Goal: Navigation & Orientation: Understand site structure

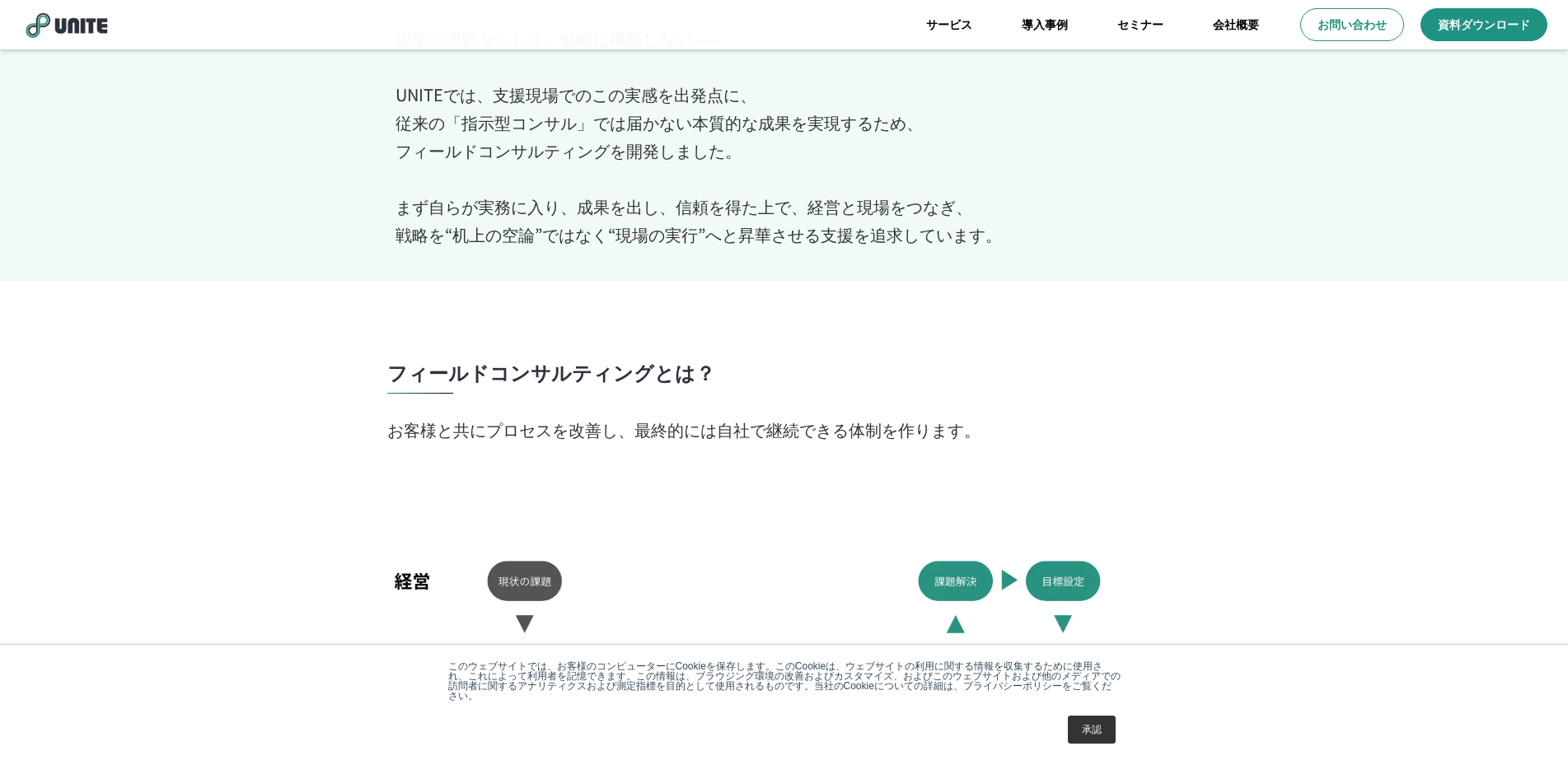
scroll to position [577, 0]
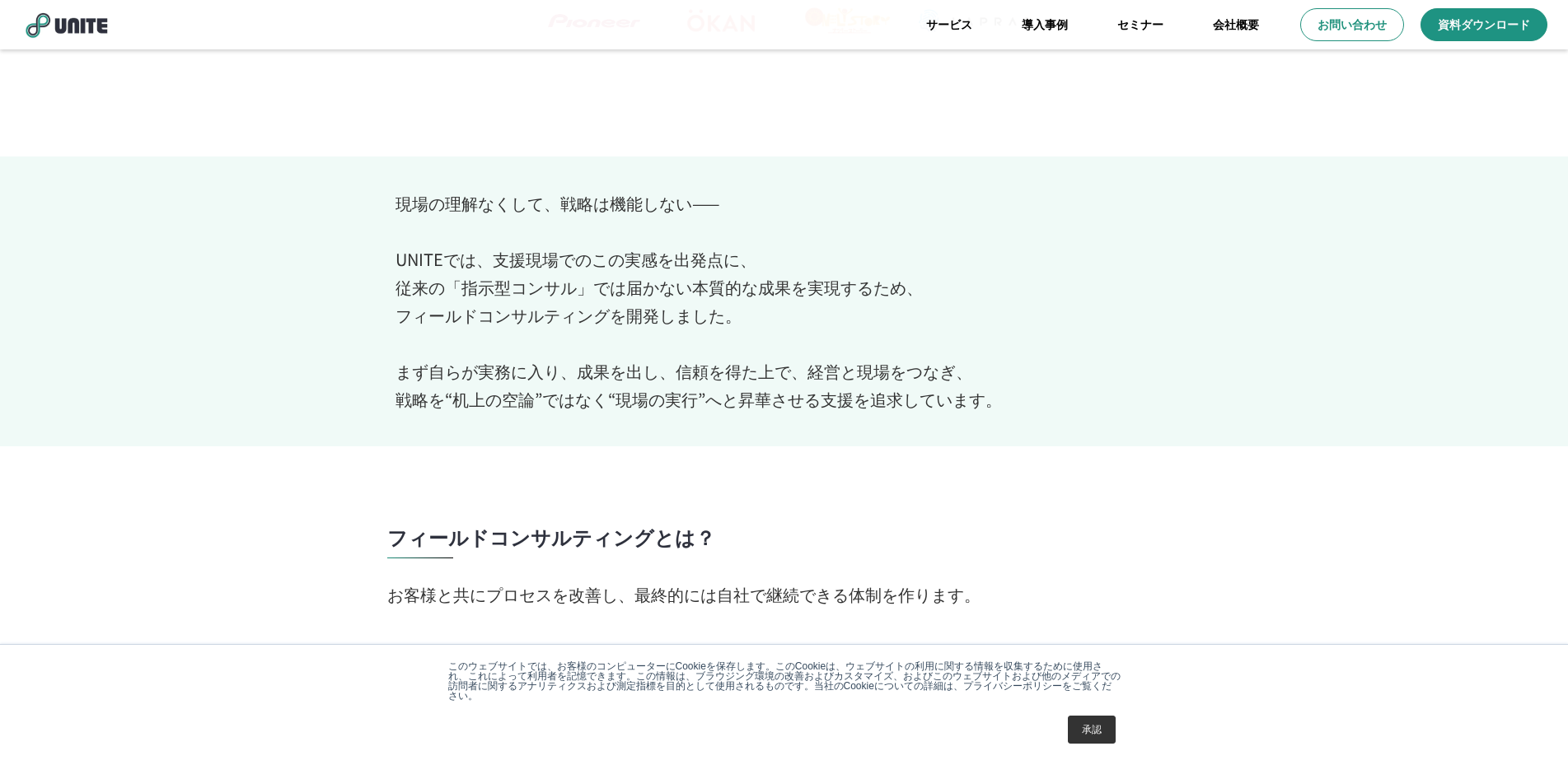
click at [1242, 22] on link "会社概要" at bounding box center [1236, 24] width 96 height 49
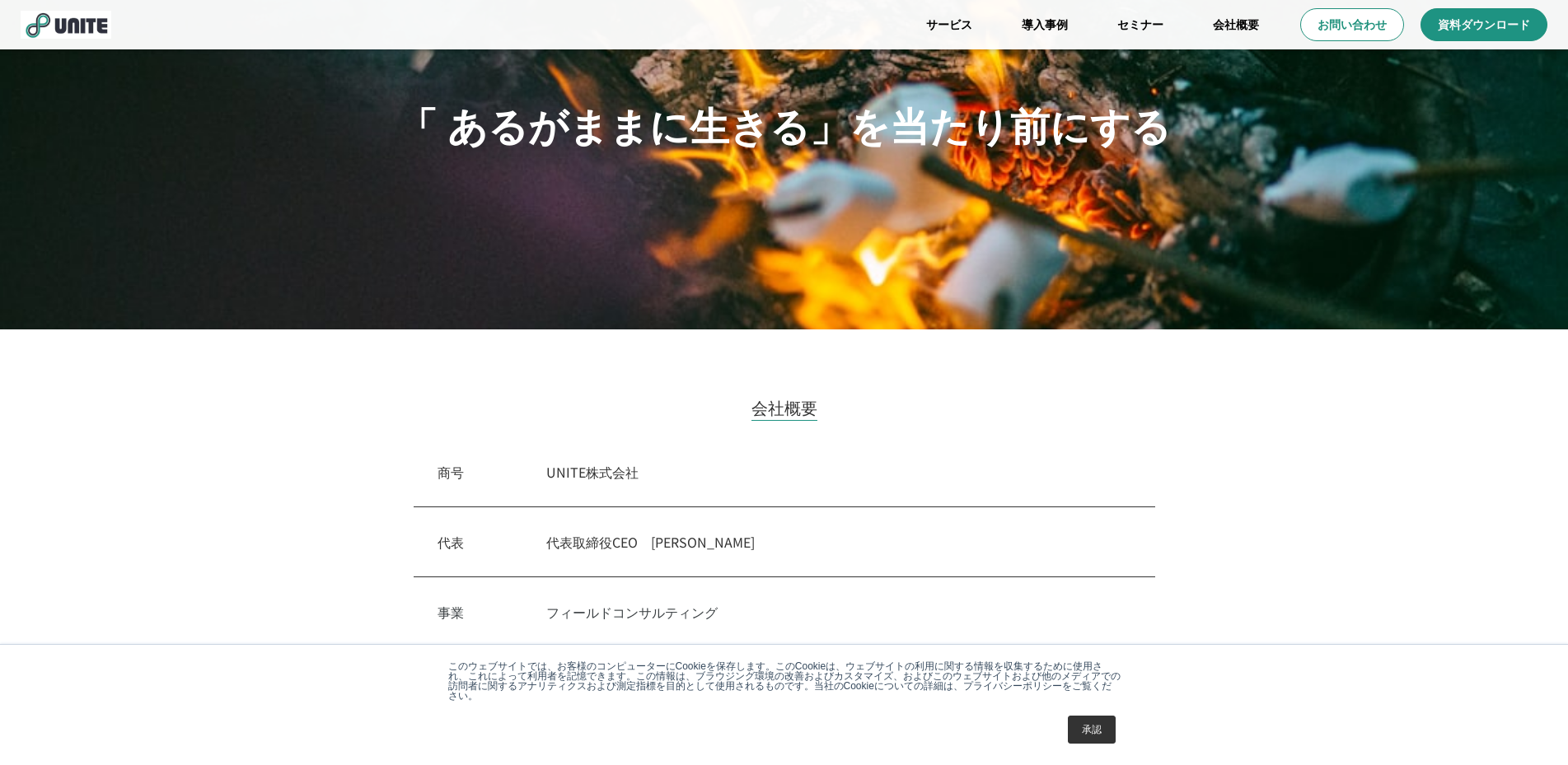
scroll to position [248, 0]
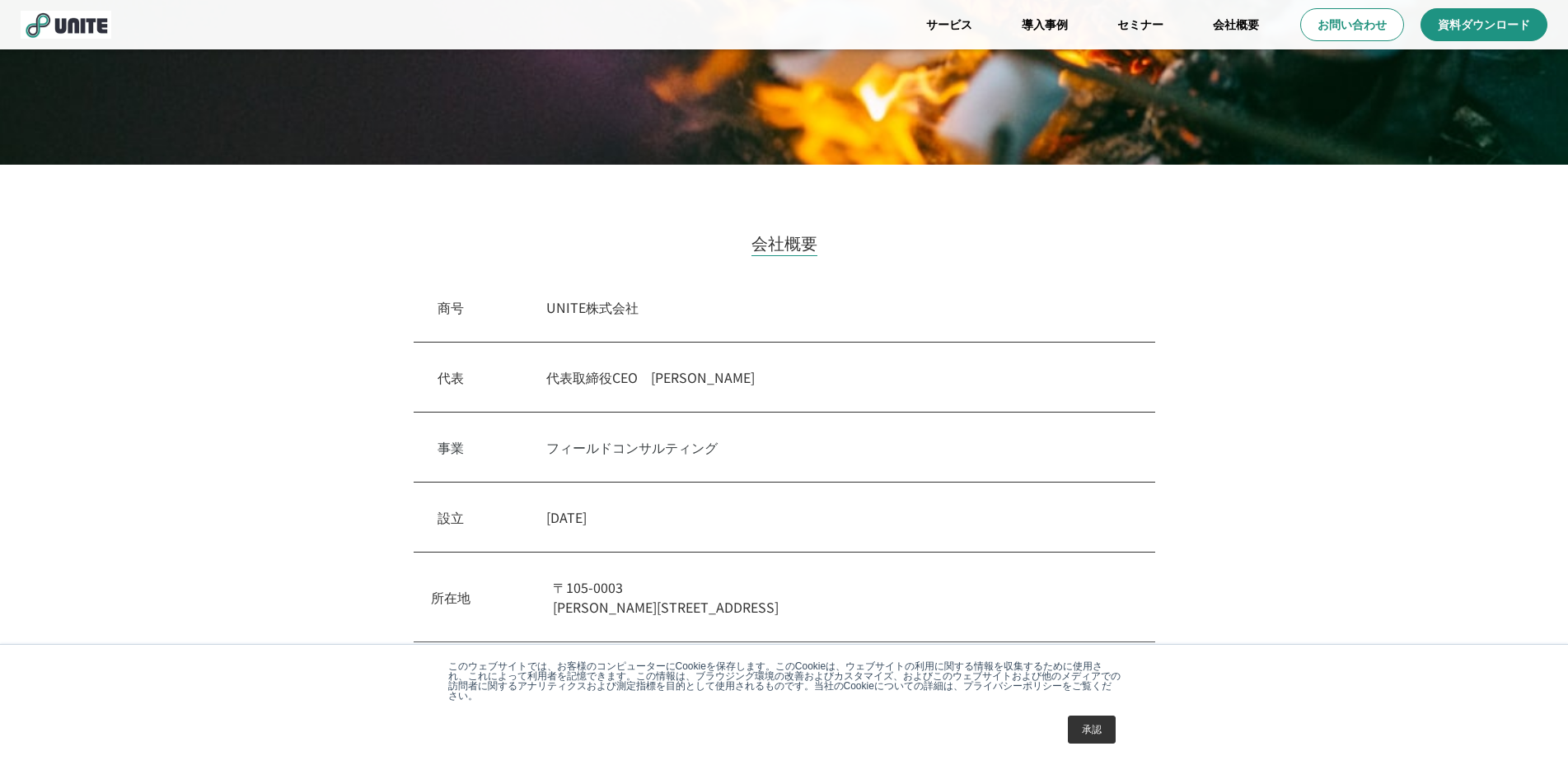
click at [1043, 26] on link "導入事例" at bounding box center [1045, 24] width 96 height 49
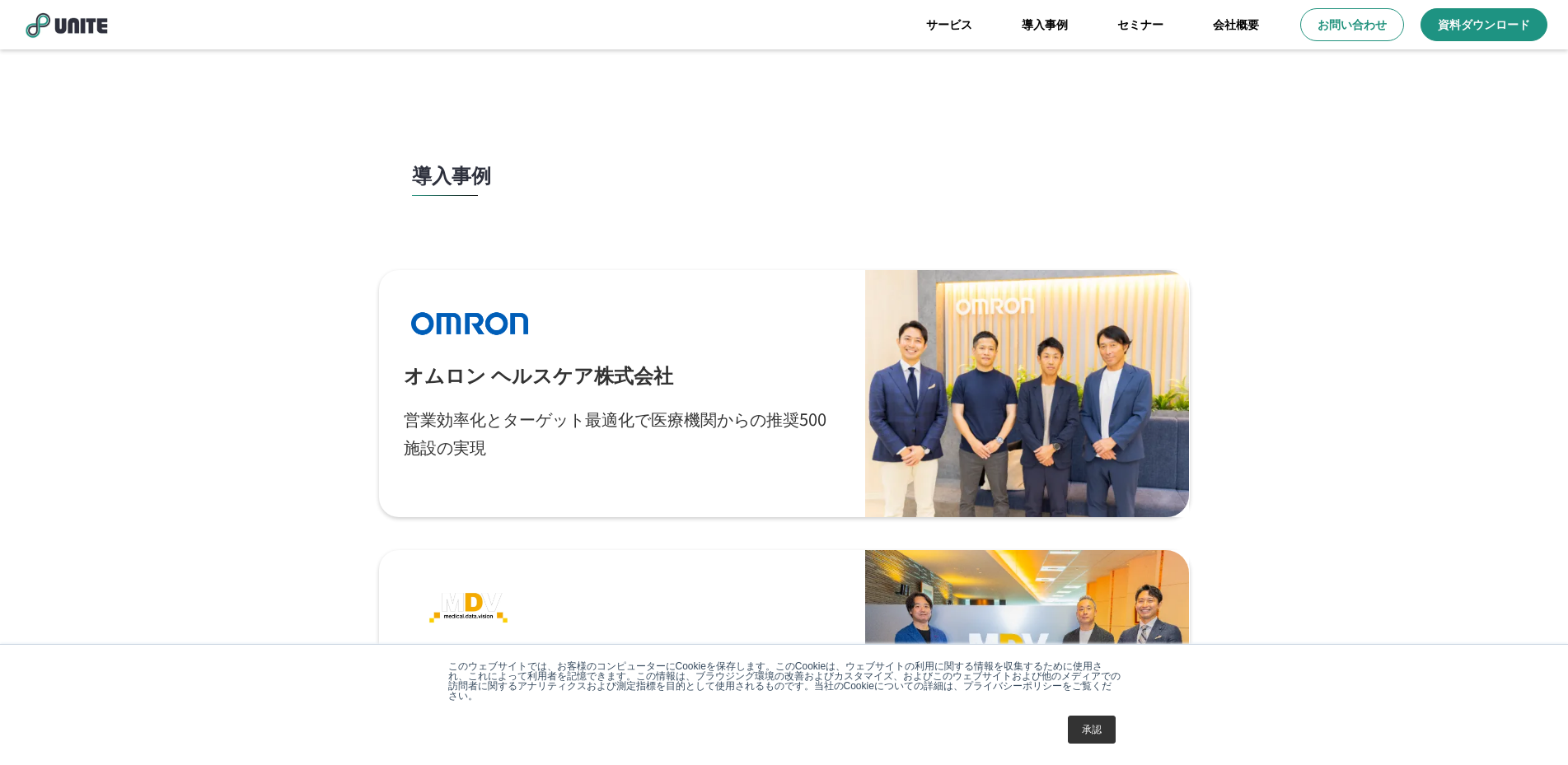
click at [1127, 22] on link "セミナー" at bounding box center [1140, 24] width 96 height 49
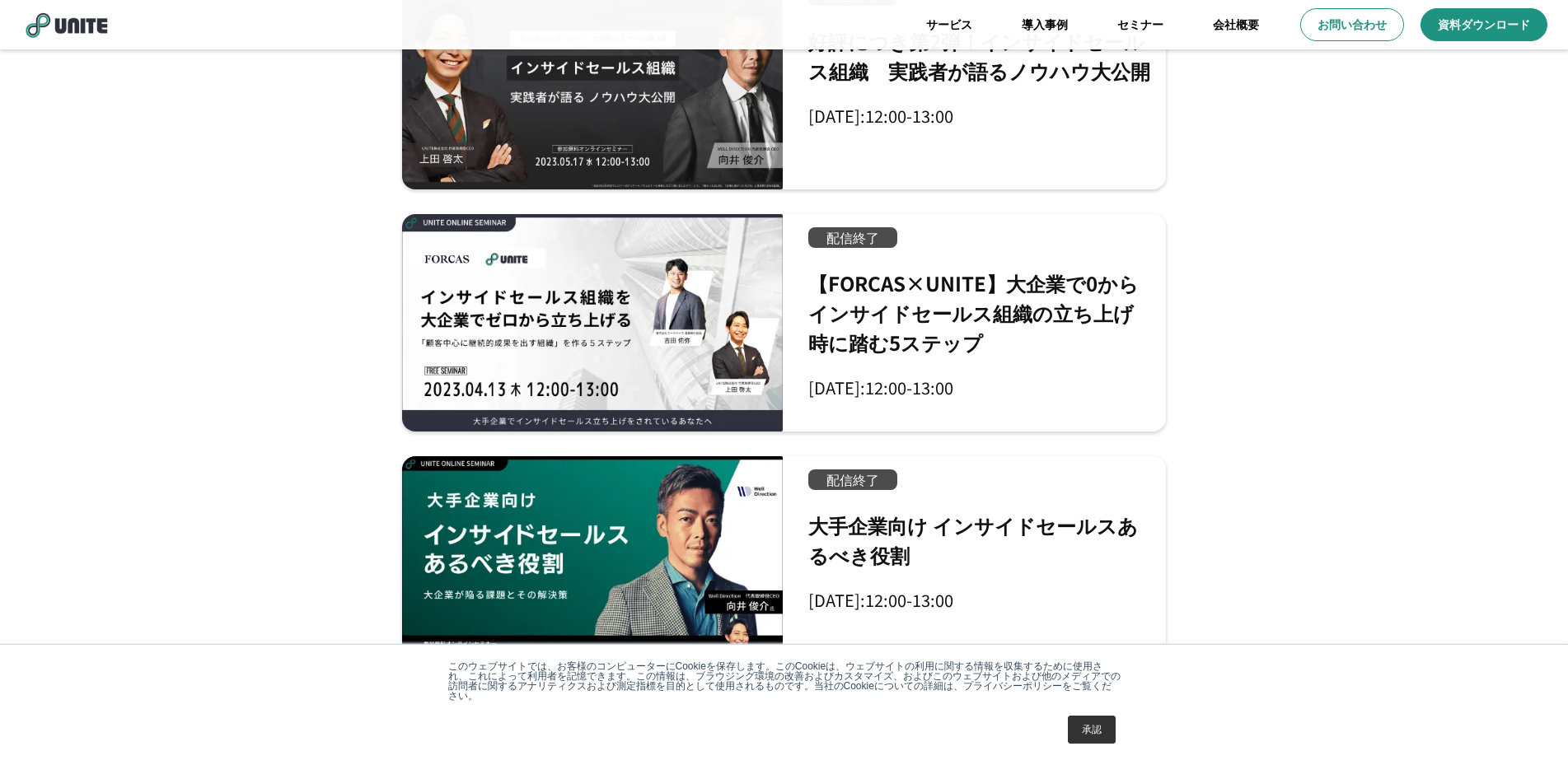
scroll to position [1168, 0]
